Goal: Task Accomplishment & Management: Use online tool/utility

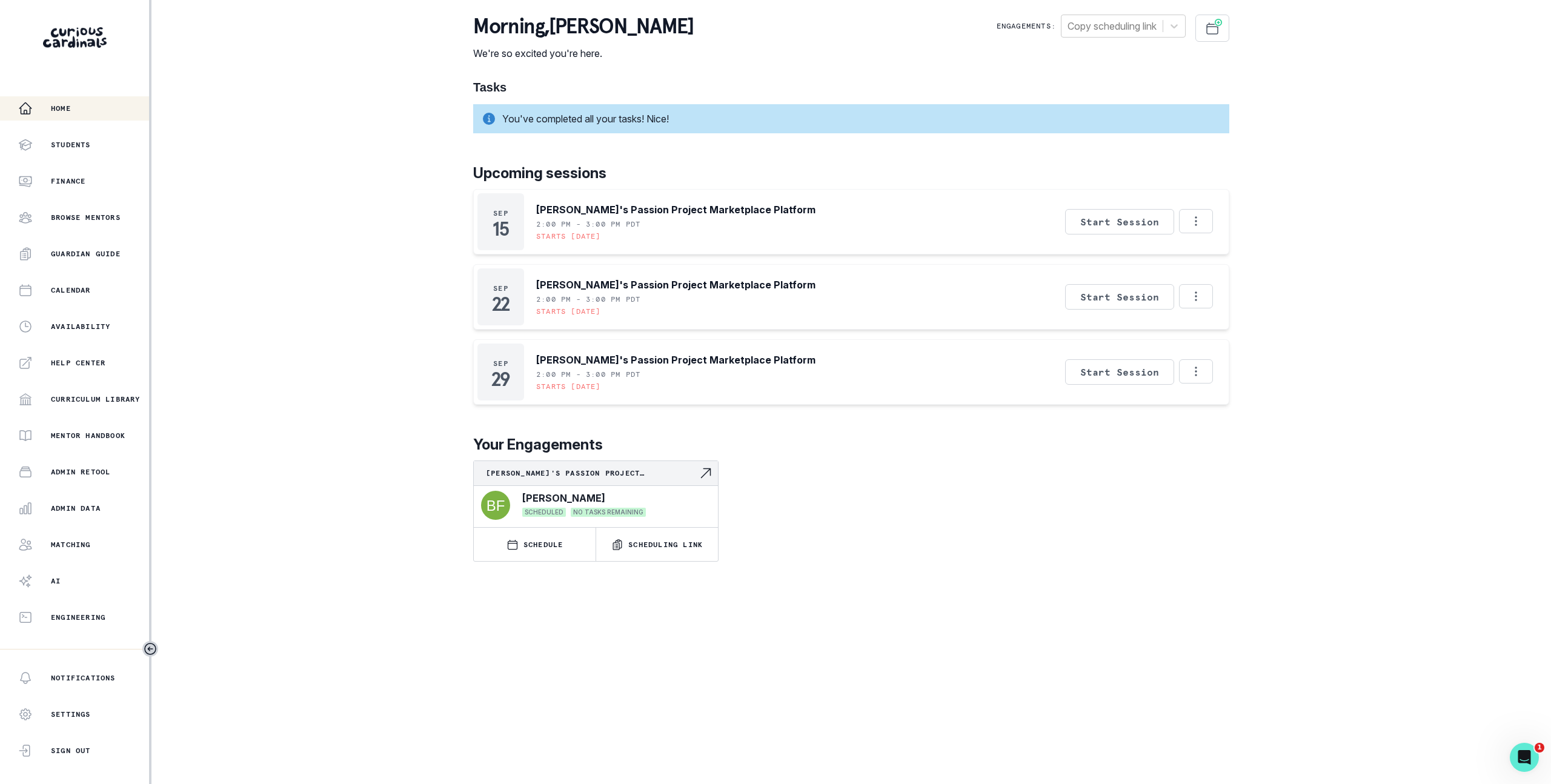
click at [323, 111] on div "Home Students Finance Browse Mentors Guardian Guide Calendar Availability Help …" at bounding box center [775, 392] width 1551 height 784
click at [69, 506] on p "Admin Data" at bounding box center [76, 508] width 50 height 10
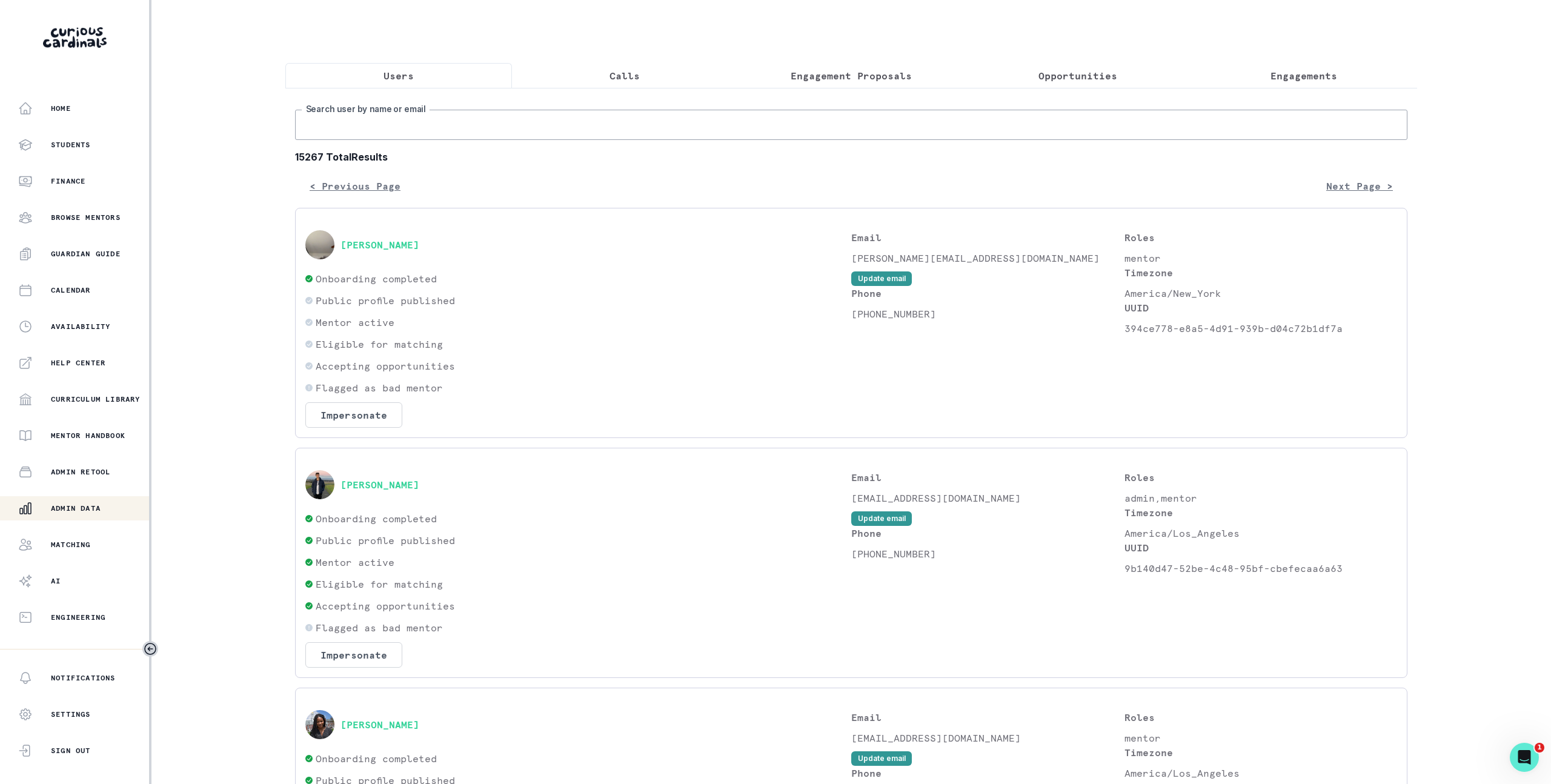
click at [423, 136] on input "Search user by name or email" at bounding box center [851, 124] width 1113 height 30
click at [417, 116] on input "Search user by name or email" at bounding box center [851, 124] width 1113 height 30
paste input "d13a4fde-adbd-4aac-8527-2a376afe2905"
type input "d13a4fde-adbd-4aac-8527-2a376afe2905"
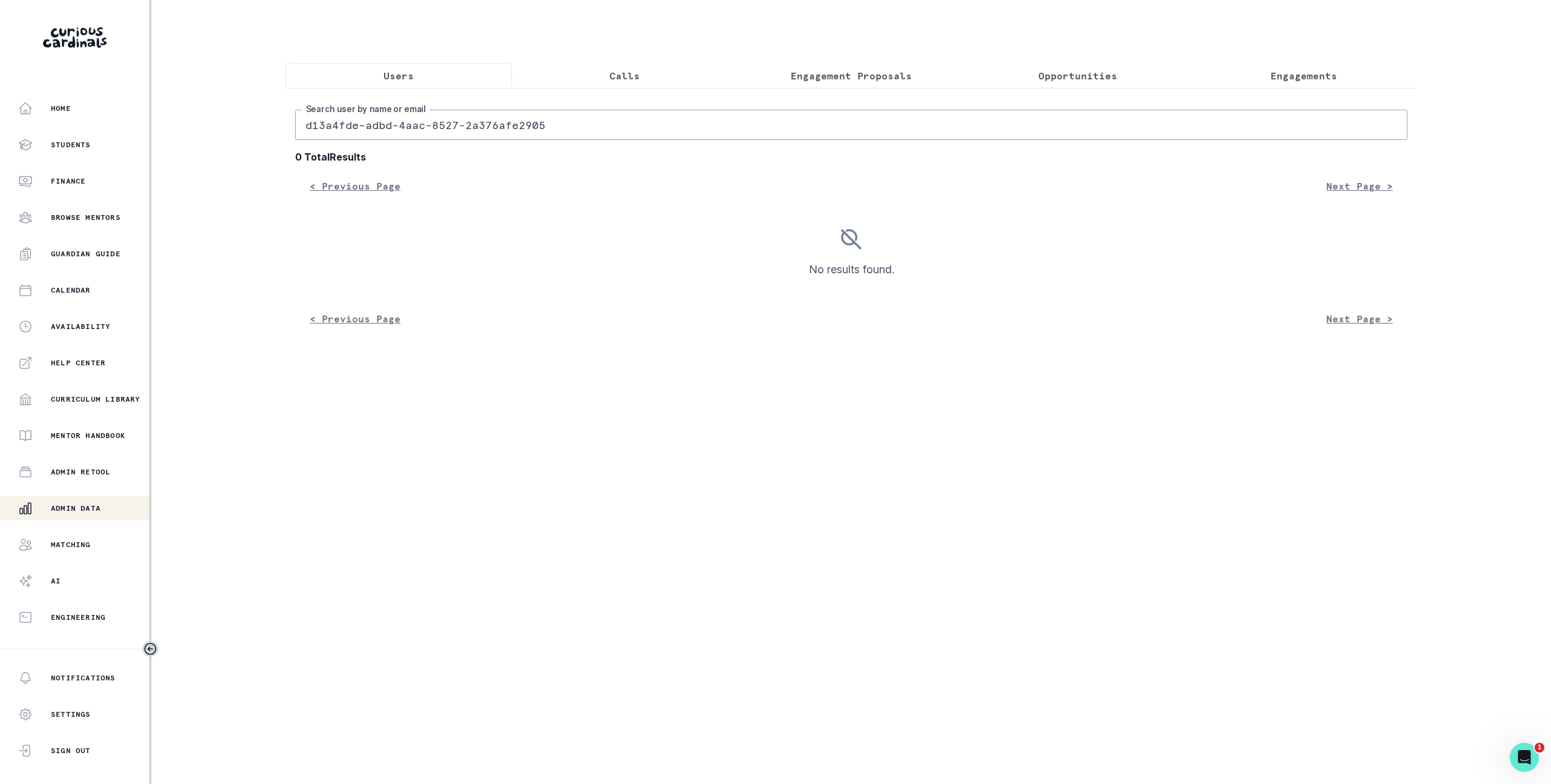
click at [536, 135] on input "d13a4fde-adbd-4aac-8527-2a376afe2905" at bounding box center [851, 124] width 1113 height 30
click at [538, 128] on input "d13a4fde-adbd-4aac-8527-2a376afe2905" at bounding box center [851, 124] width 1113 height 30
paste input "[EMAIL_ADDRESS][DOMAIN_NAME]"
type input "[EMAIL_ADDRESS][DOMAIN_NAME]"
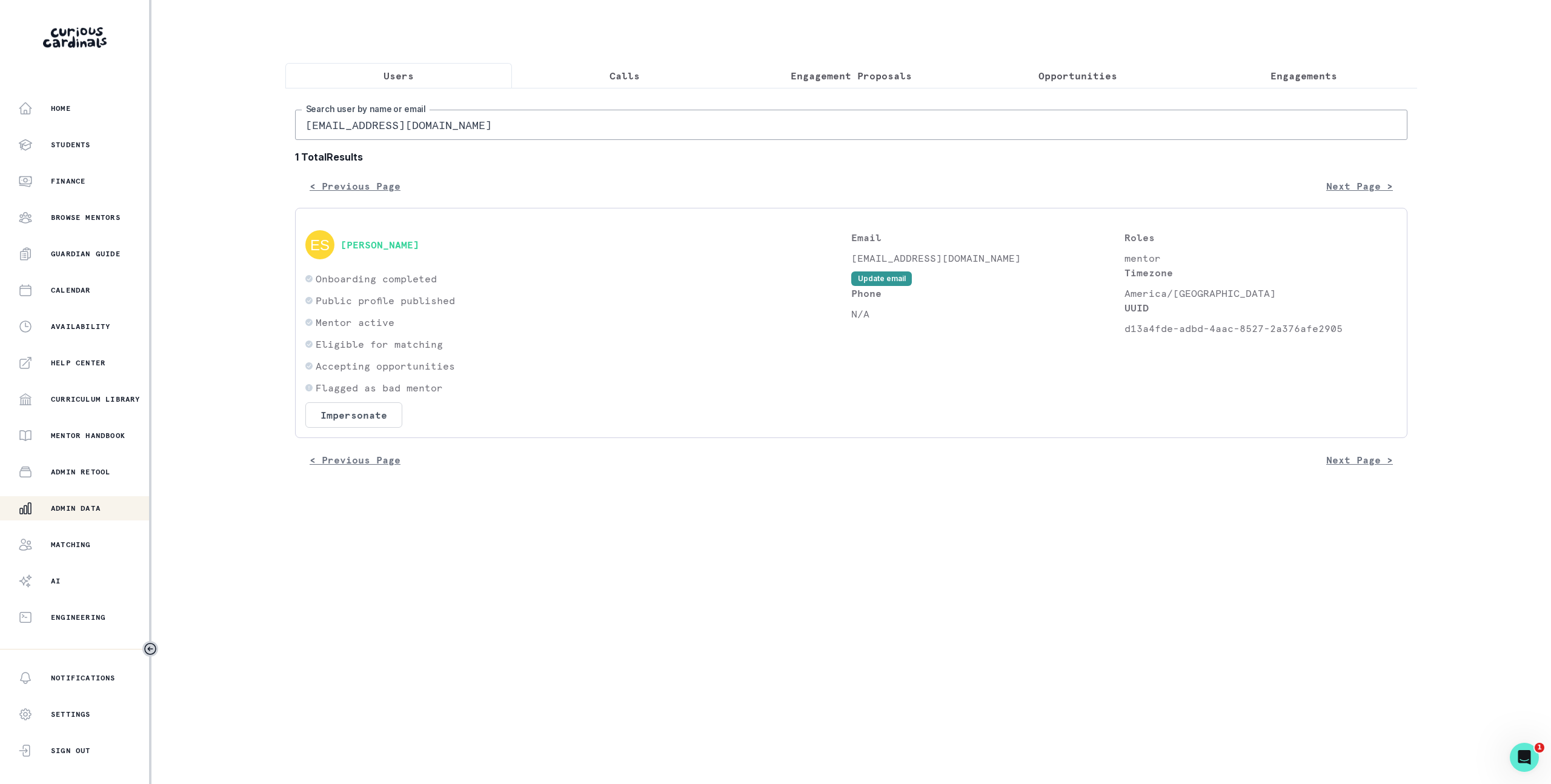
click at [526, 142] on div "[EMAIL_ADDRESS][DOMAIN_NAME] Search user by name or email 1 Total Results < Pre…" at bounding box center [851, 290] width 1113 height 362
click at [1125, 327] on p "d13a4fde-adbd-4aac-8527-2a376afe2905" at bounding box center [1261, 329] width 274 height 14
copy p "d13a4fde-adbd-4aac-8527-2a376afe2905"
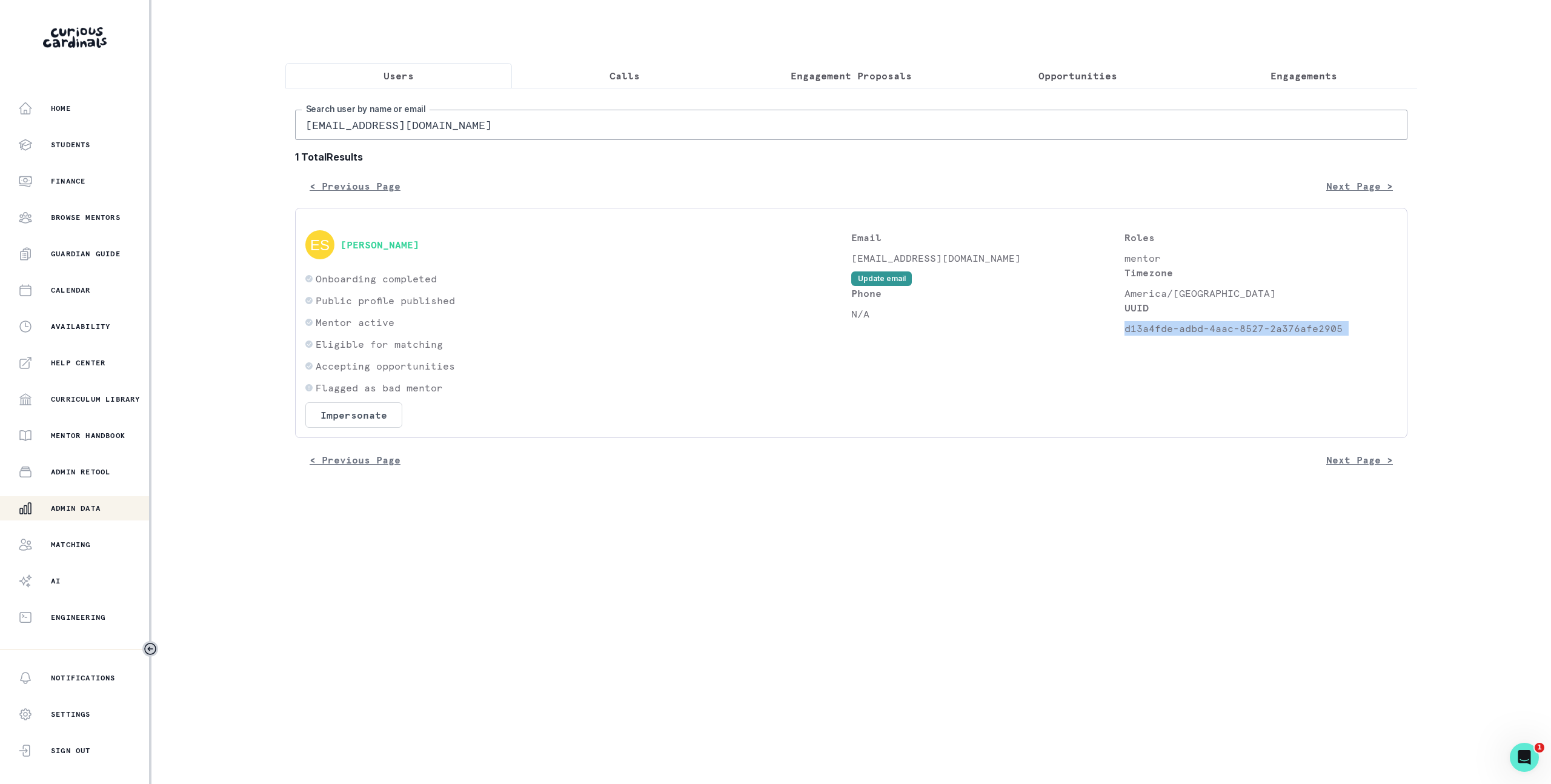
click at [594, 126] on input "[EMAIL_ADDRESS][DOMAIN_NAME]" at bounding box center [851, 124] width 1113 height 30
paste input "d13a4fde-adbd-4aac-8527-2a376afe2905"
type input "d13a4fde-adbd-4aac-8527-2a376afe2905"
click at [401, 419] on button "Impersonate" at bounding box center [354, 415] width 97 height 25
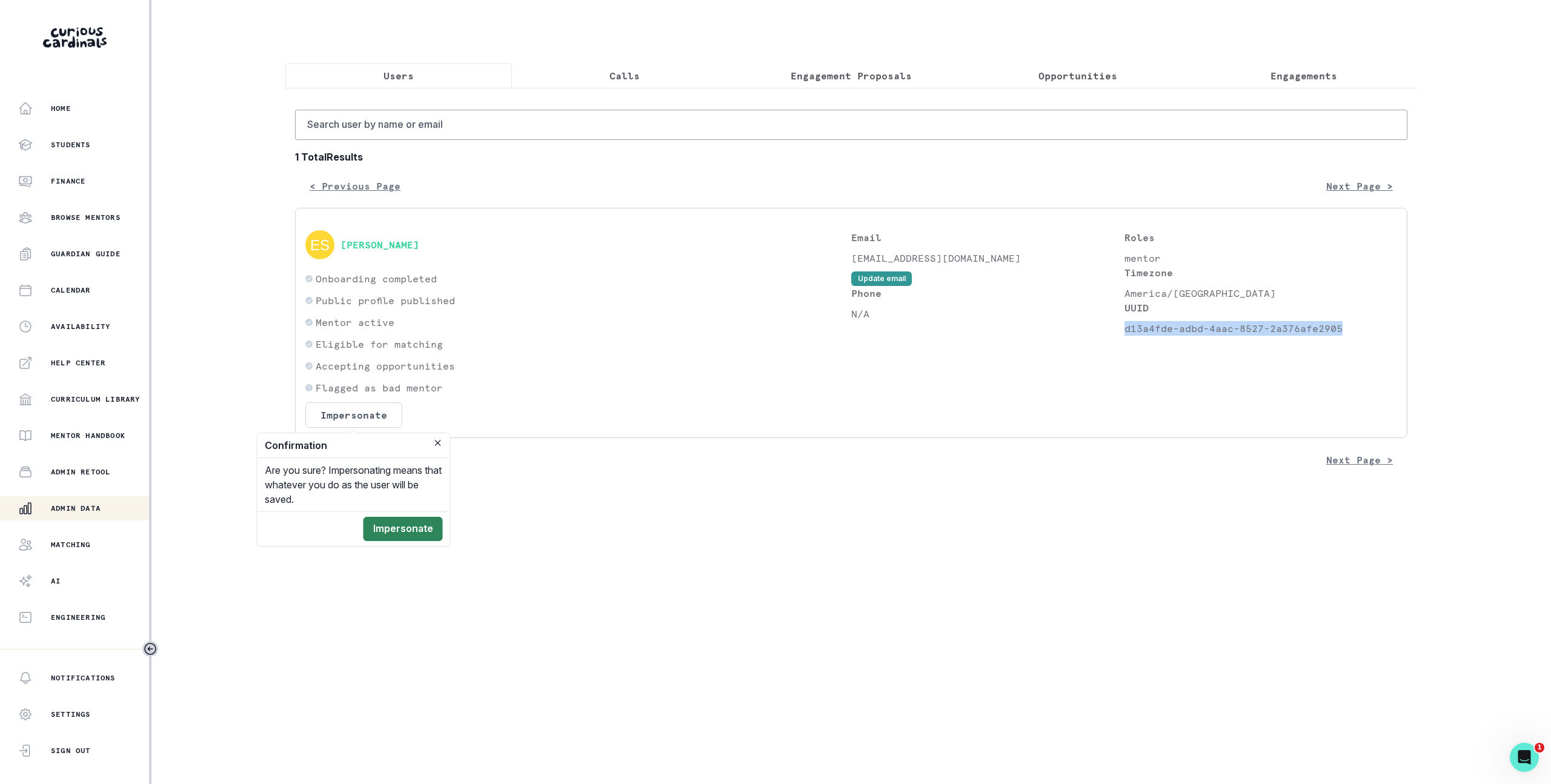
click at [403, 533] on button "Impersonate" at bounding box center [403, 529] width 79 height 24
